Goal: Task Accomplishment & Management: Complete application form

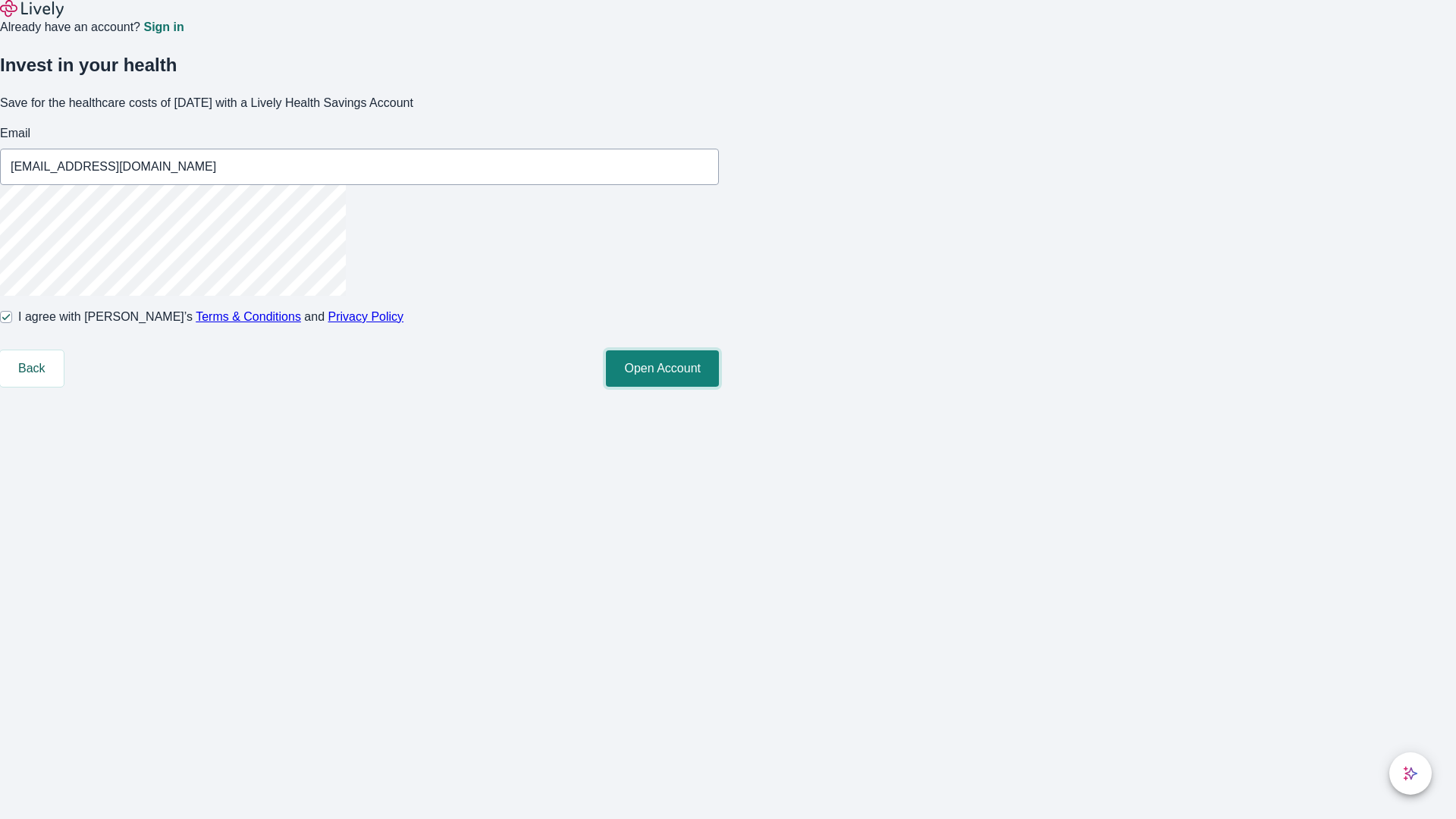
click at [719, 387] on button "Open Account" at bounding box center [662, 369] width 113 height 37
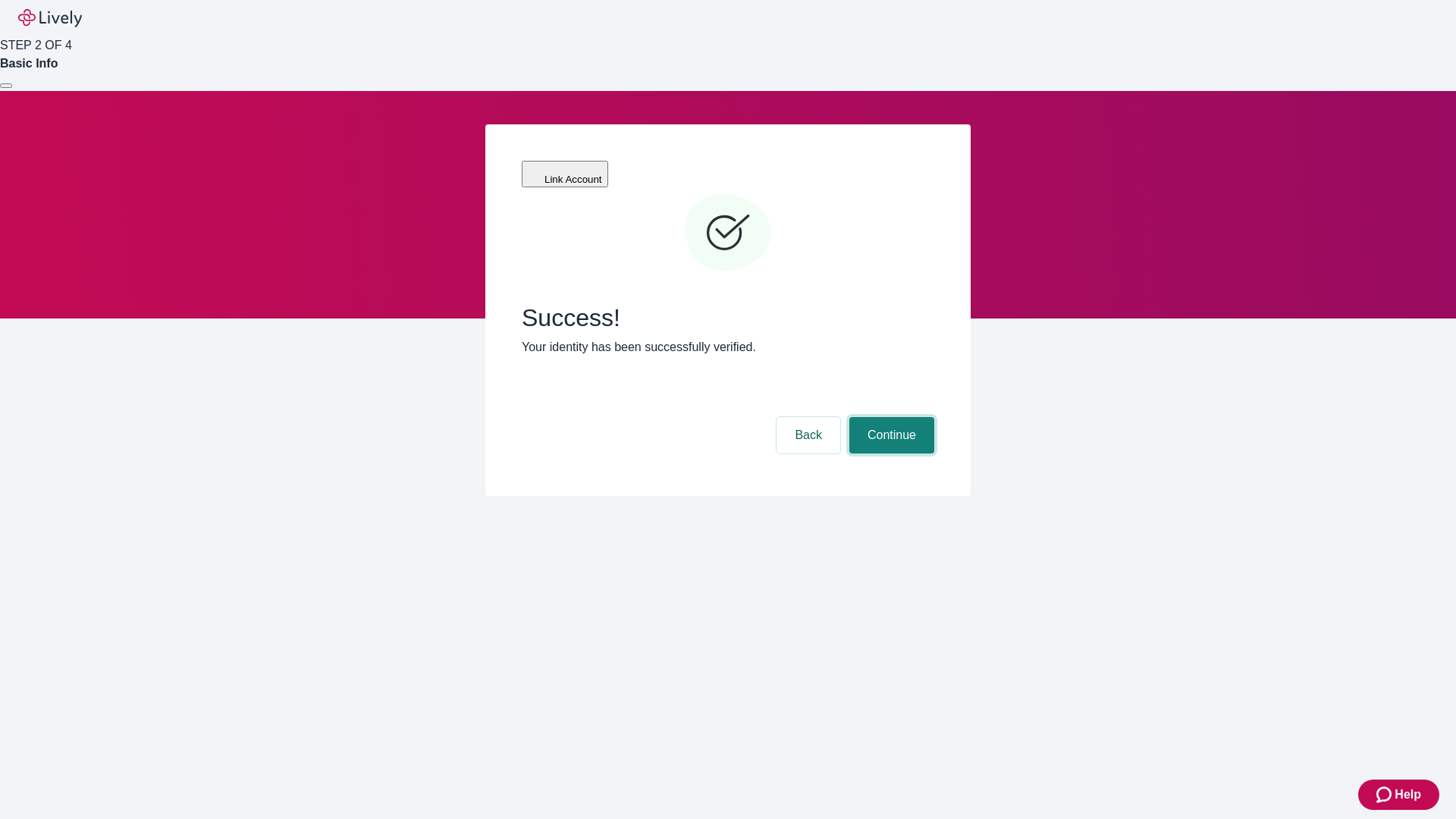
click at [890, 417] on button "Continue" at bounding box center [891, 435] width 85 height 37
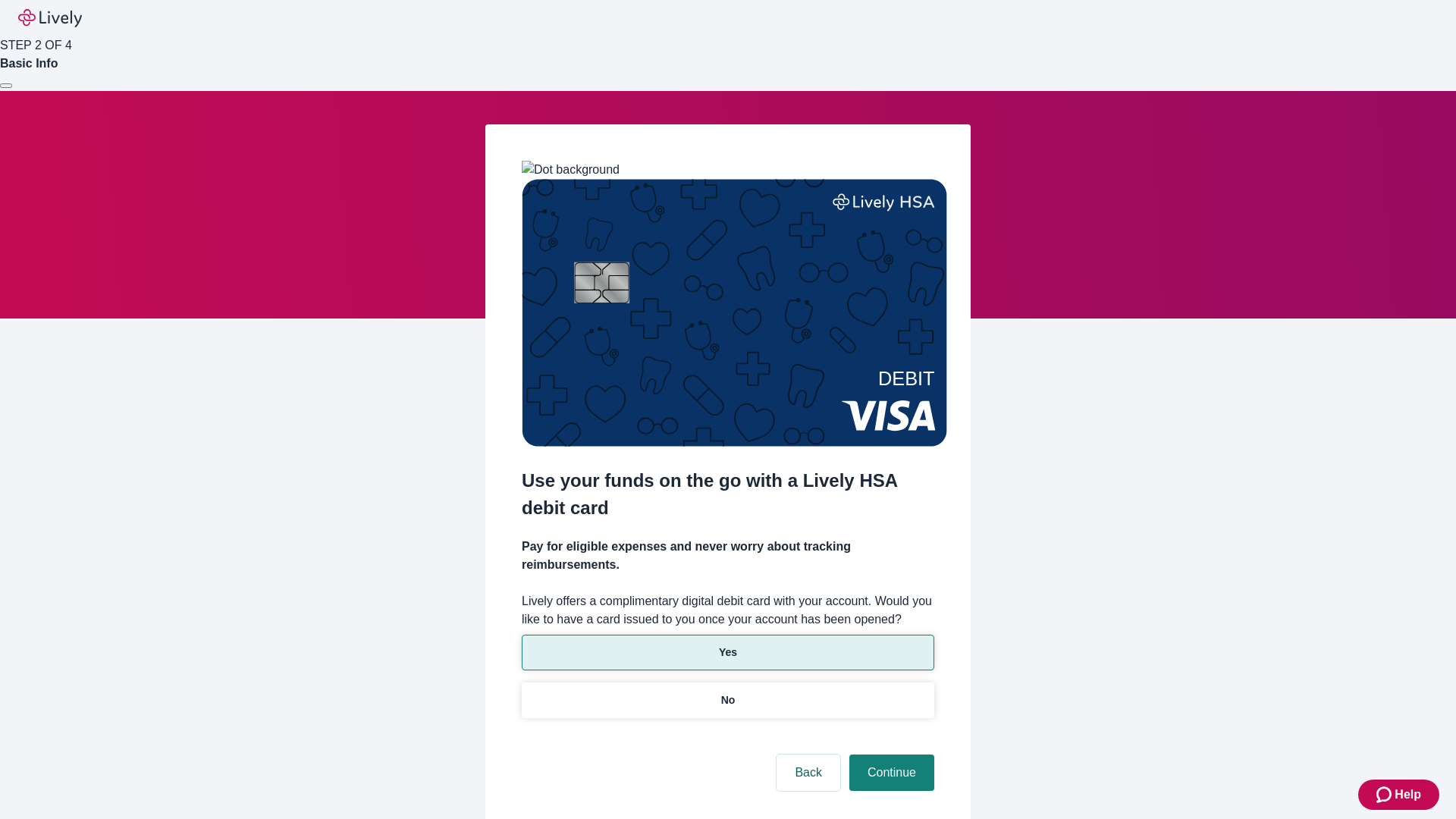
click at [727, 645] on p "Yes" at bounding box center [727, 653] width 18 height 16
click at [890, 755] on button "Continue" at bounding box center [891, 773] width 85 height 37
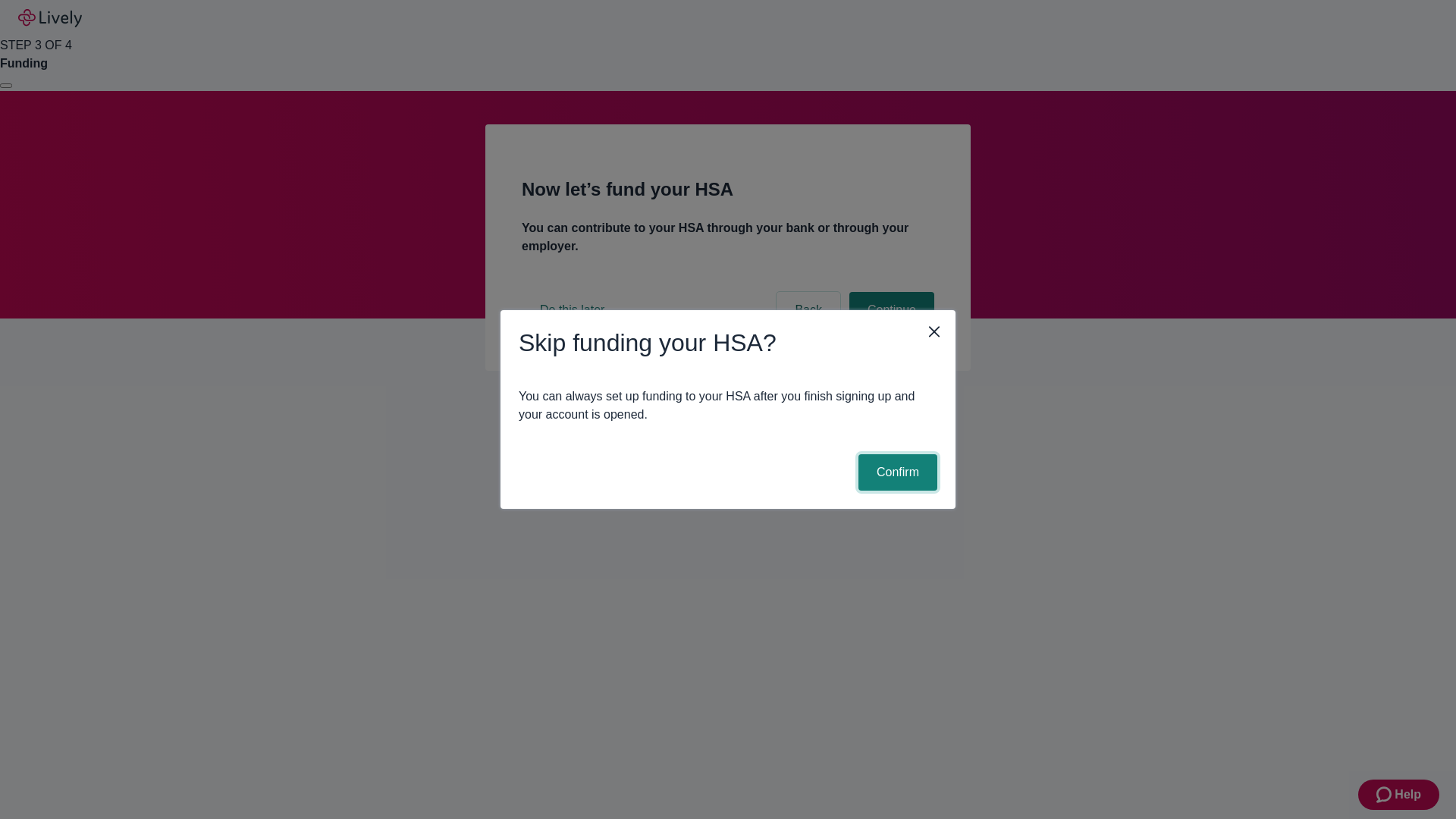
click at [895, 472] on button "Confirm" at bounding box center [897, 472] width 79 height 37
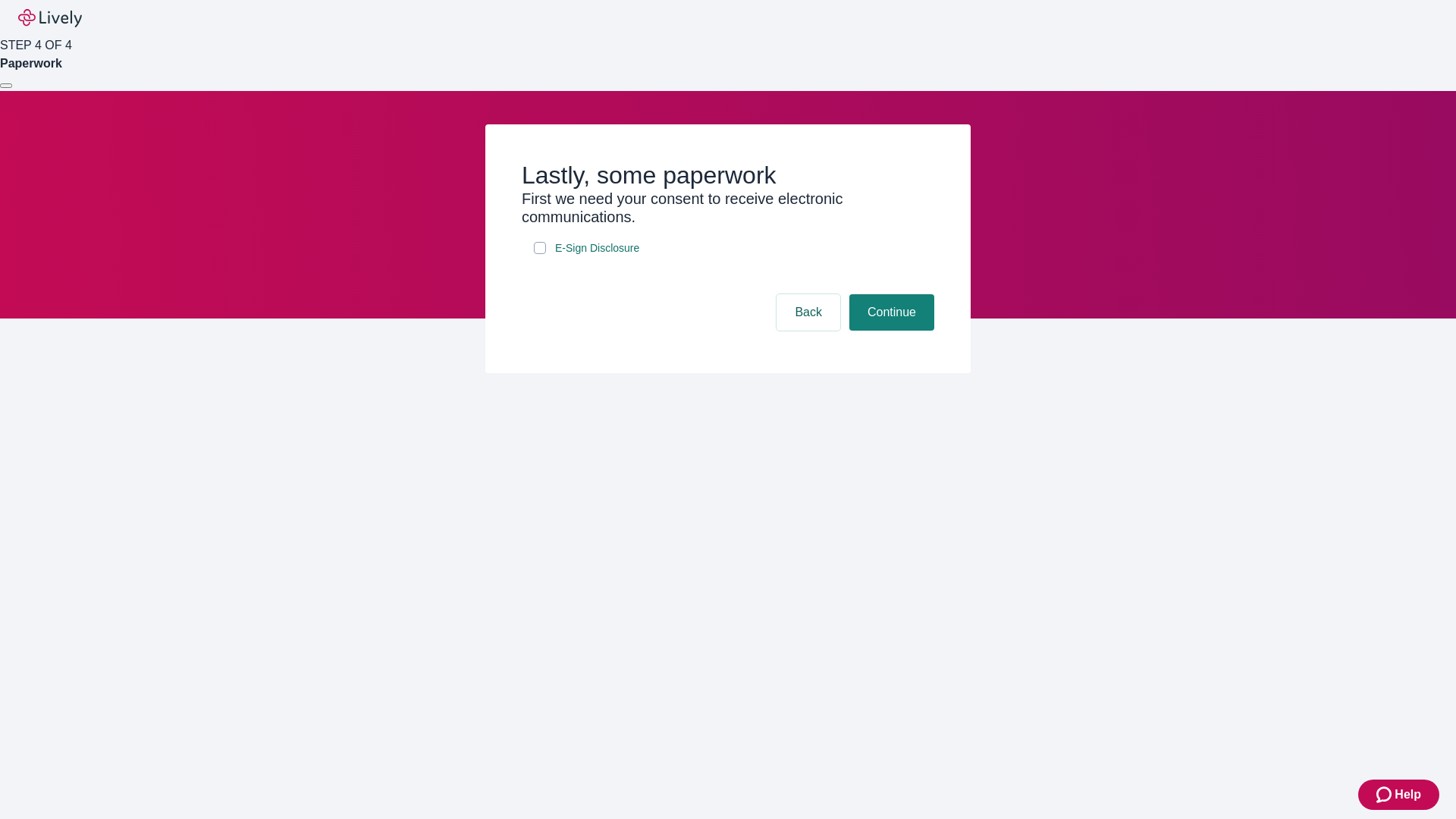
click at [540, 254] on input "E-Sign Disclosure" at bounding box center [540, 248] width 12 height 12
checkbox input "true"
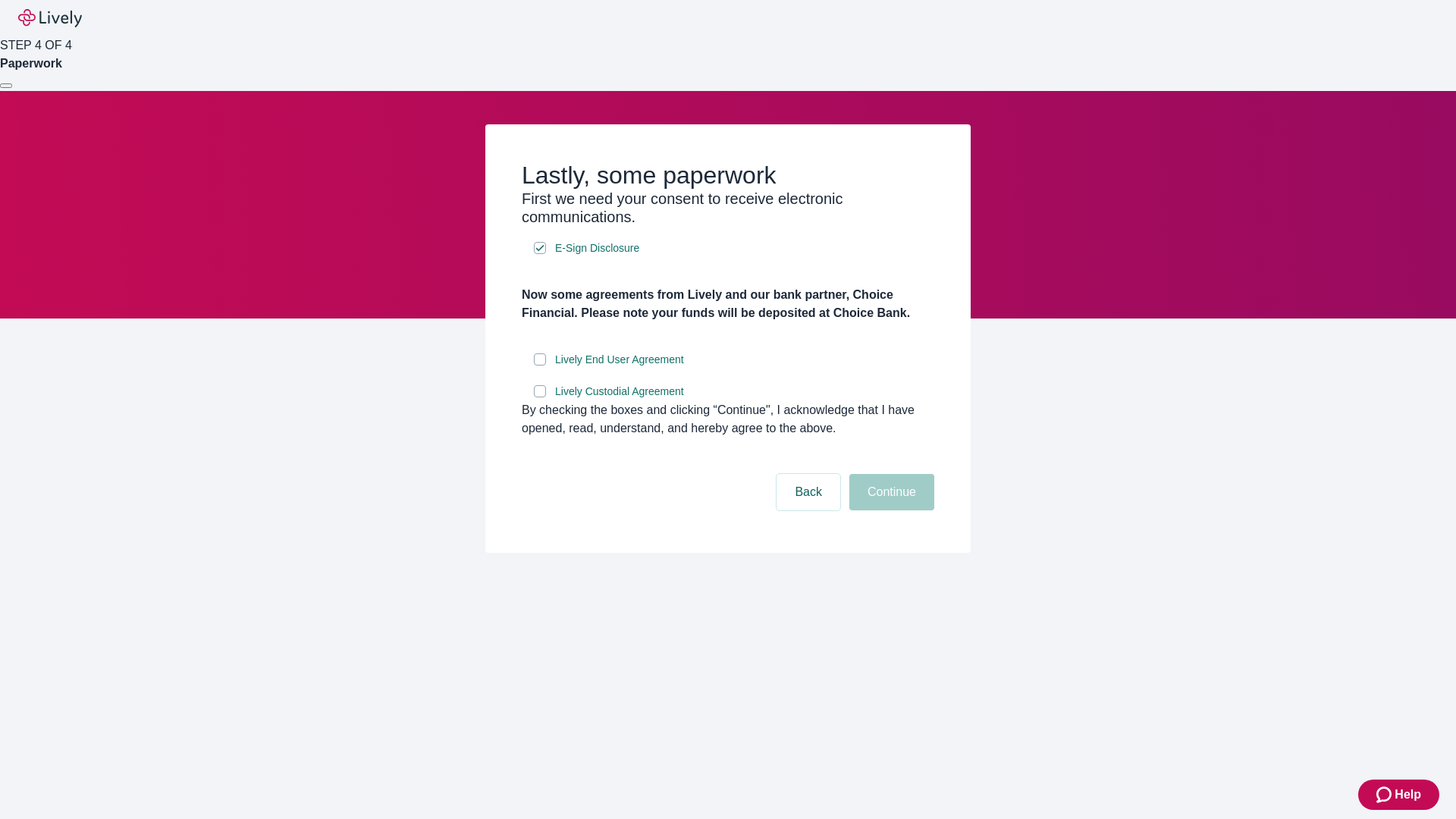
click at [540, 365] on input "Lively End User Agreement" at bounding box center [540, 360] width 12 height 12
checkbox input "true"
click at [540, 397] on input "Lively Custodial Agreement" at bounding box center [540, 392] width 12 height 12
checkbox input "true"
click at [890, 511] on button "Continue" at bounding box center [891, 492] width 85 height 37
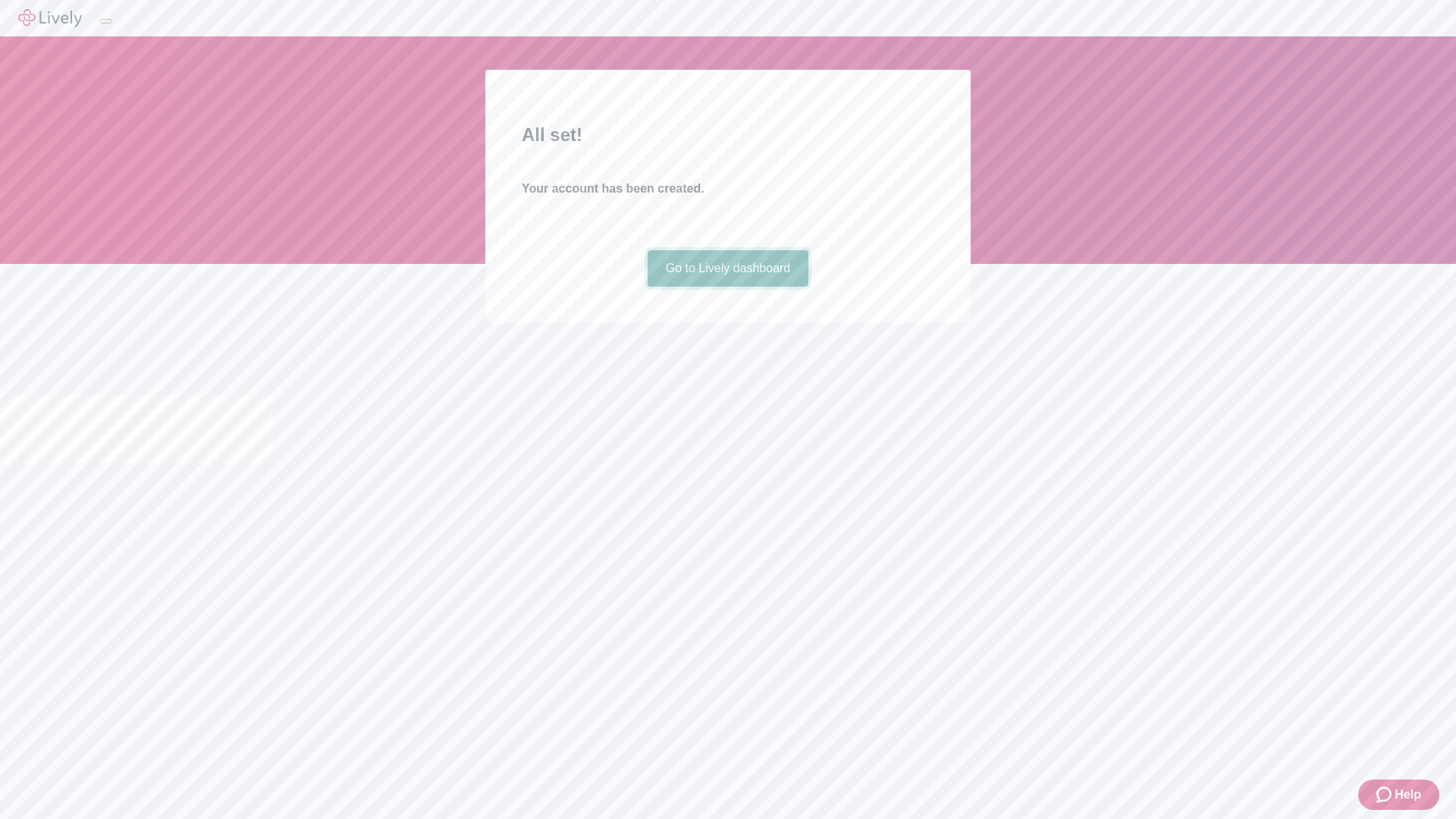
click at [727, 287] on link "Go to Lively dashboard" at bounding box center [728, 269] width 162 height 37
